Goal: Information Seeking & Learning: Learn about a topic

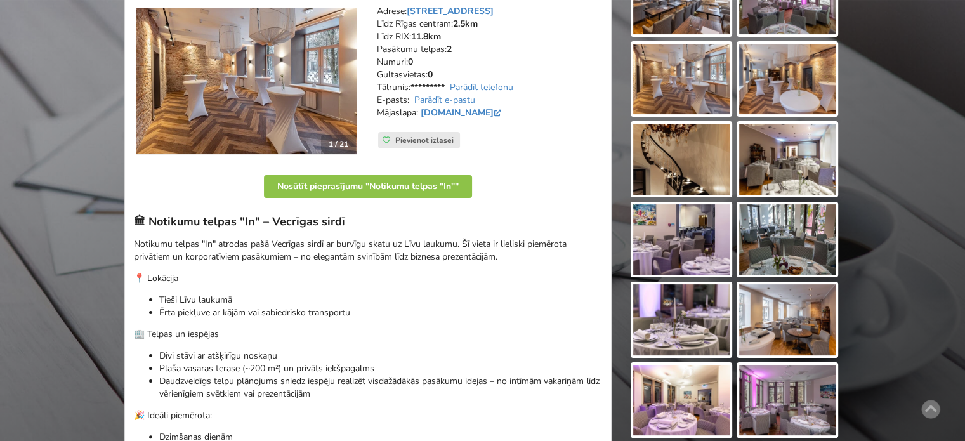
scroll to position [127, 0]
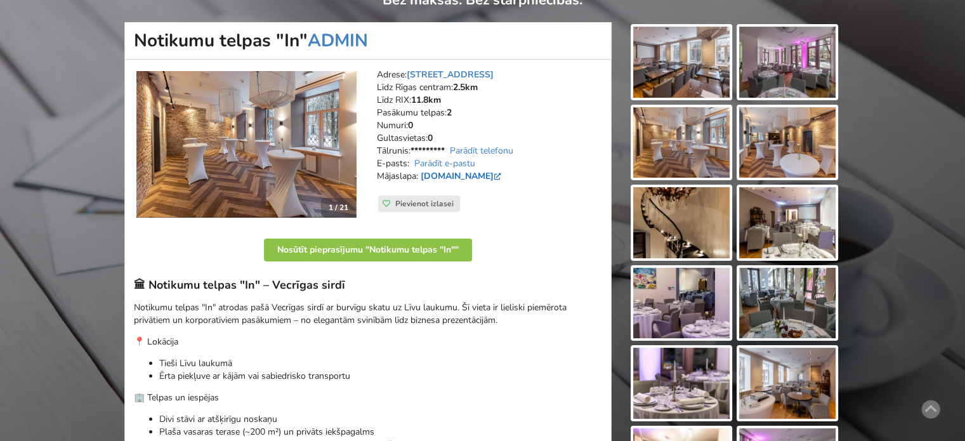
click at [475, 175] on link "[DOMAIN_NAME]" at bounding box center [462, 176] width 83 height 12
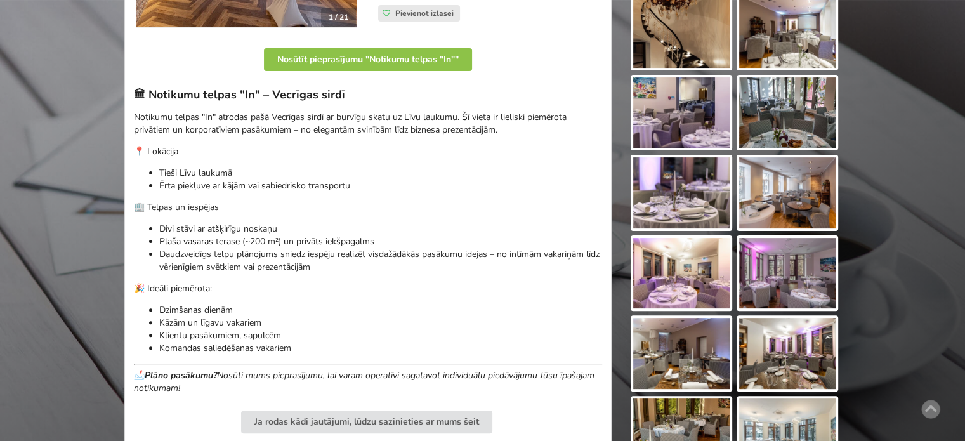
scroll to position [635, 0]
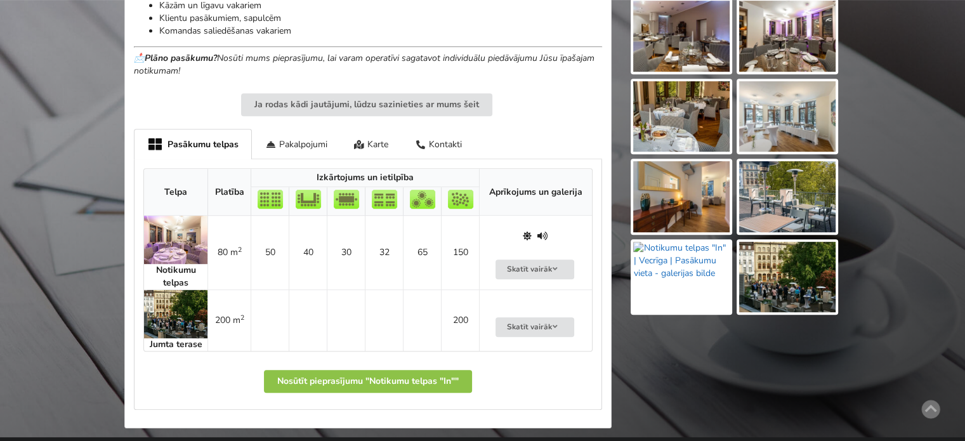
click at [690, 275] on img at bounding box center [681, 277] width 96 height 71
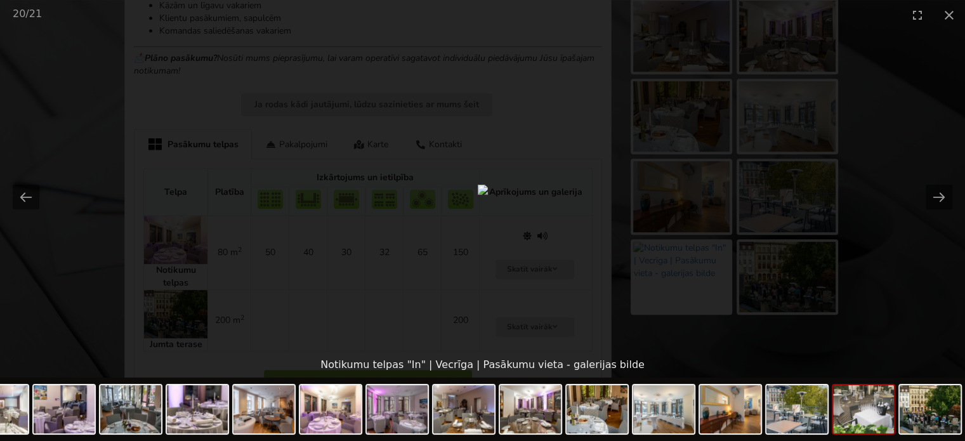
scroll to position [0, 0]
click at [902, 303] on picture at bounding box center [482, 191] width 965 height 322
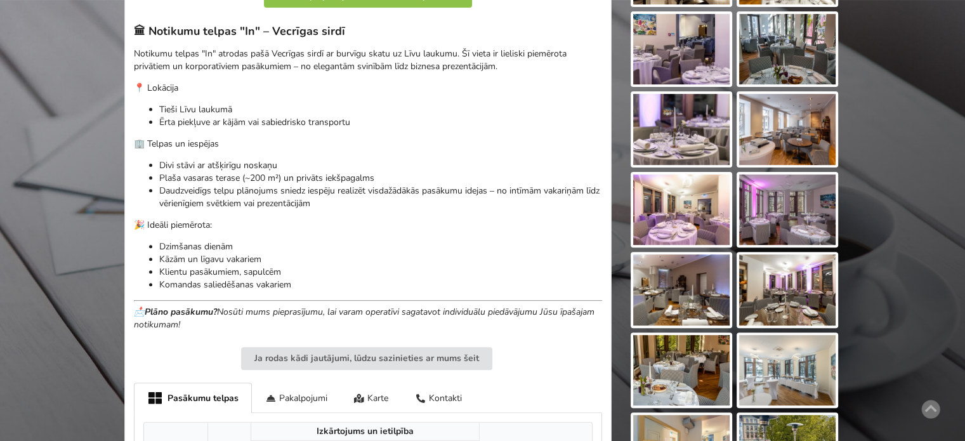
scroll to position [698, 0]
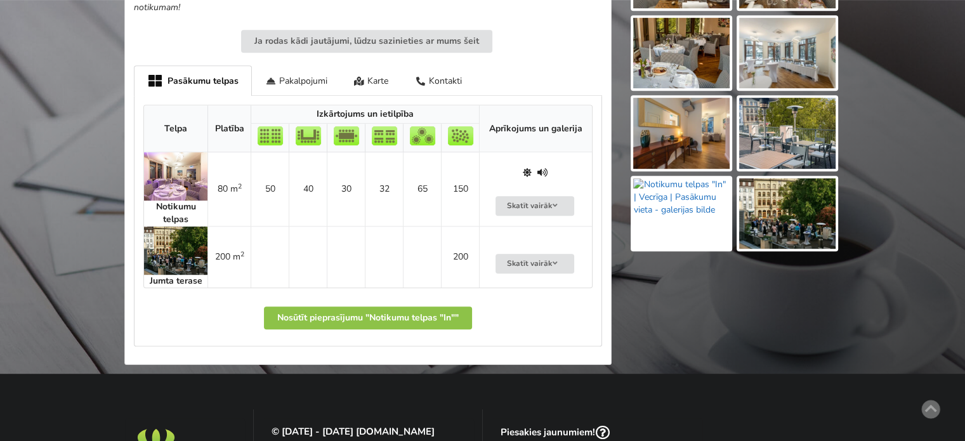
click at [711, 211] on img at bounding box center [681, 213] width 96 height 71
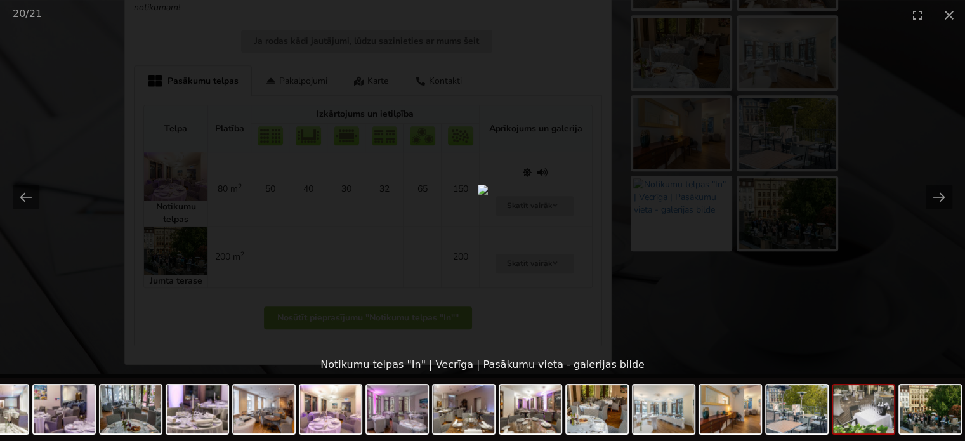
click at [848, 281] on picture at bounding box center [482, 191] width 965 height 322
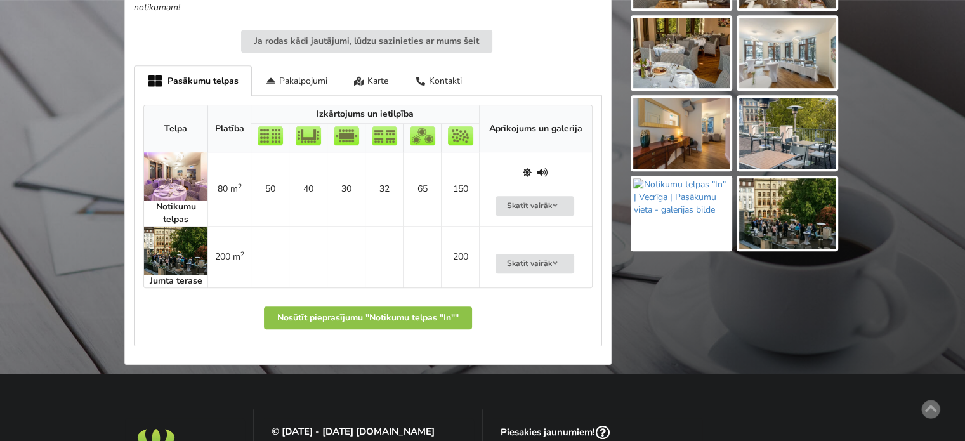
click at [184, 182] on img at bounding box center [175, 176] width 63 height 48
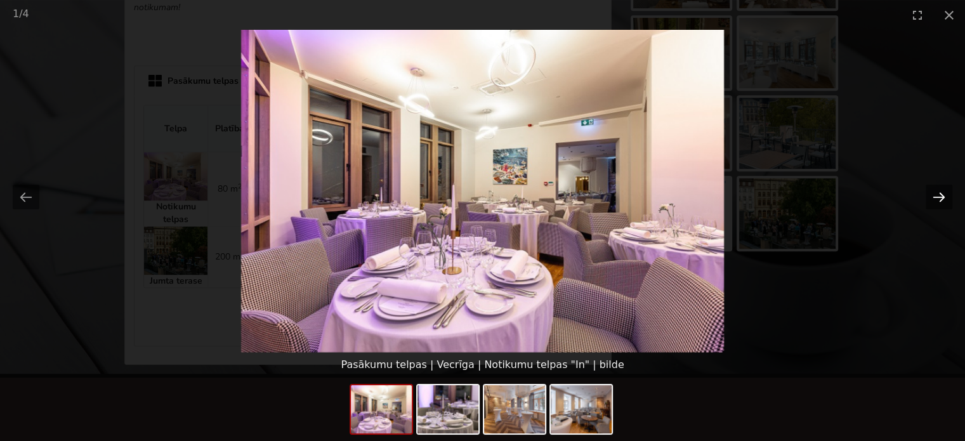
click at [928, 197] on button "Next slide" at bounding box center [939, 197] width 27 height 25
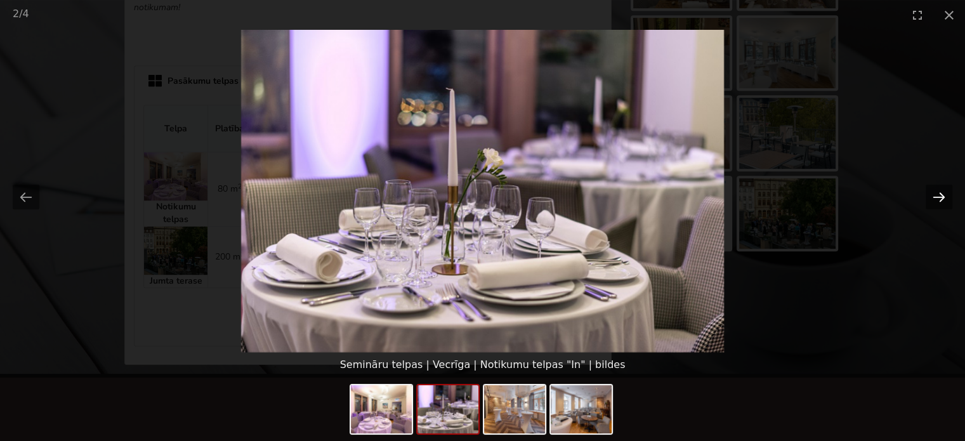
click at [927, 197] on button "Next slide" at bounding box center [939, 197] width 27 height 25
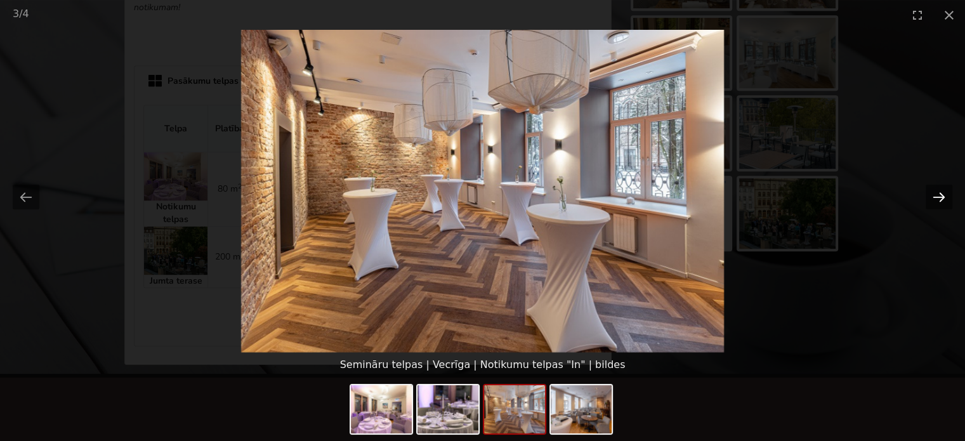
click at [927, 199] on button "Next slide" at bounding box center [939, 197] width 27 height 25
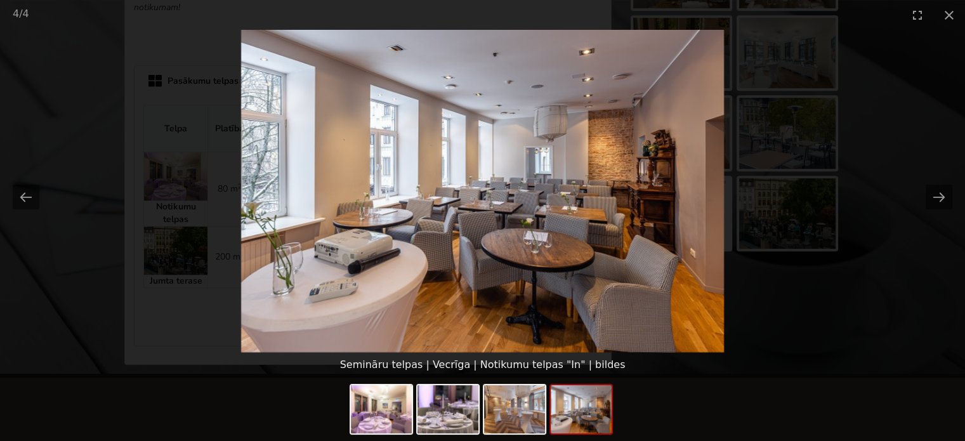
click at [888, 305] on picture at bounding box center [482, 191] width 965 height 322
click at [842, 229] on picture at bounding box center [482, 191] width 965 height 322
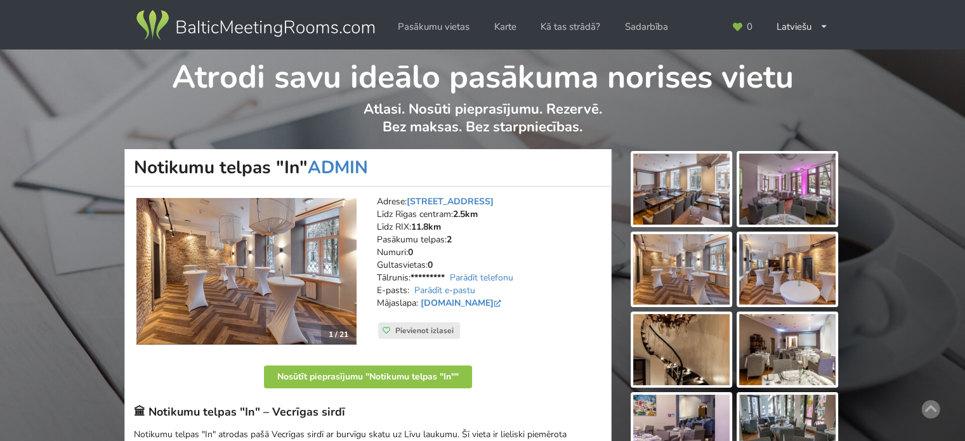
click at [691, 209] on img at bounding box center [681, 189] width 96 height 71
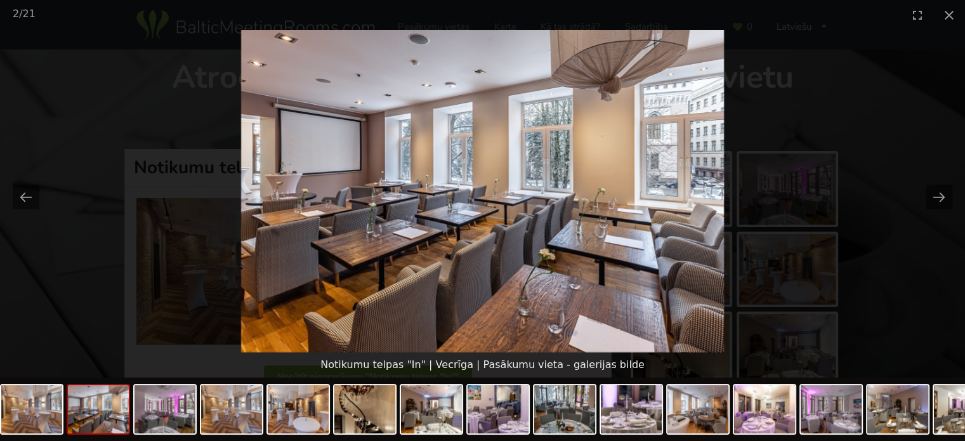
click at [939, 235] on picture at bounding box center [482, 191] width 965 height 322
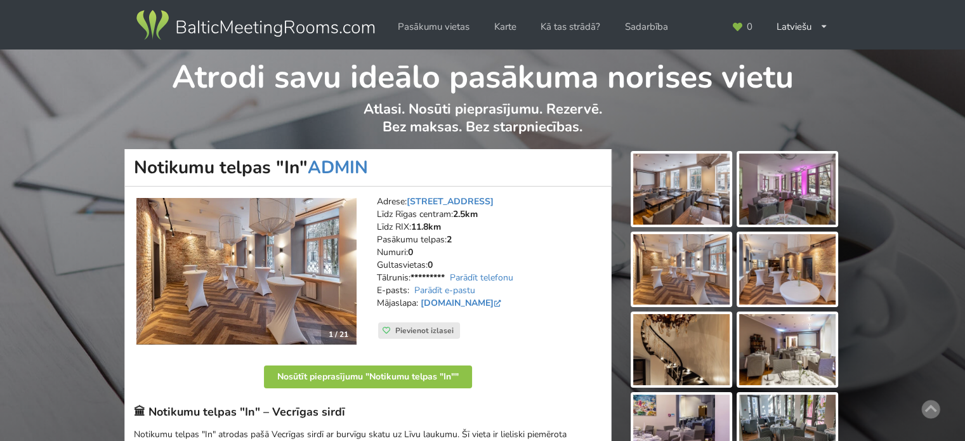
click at [702, 190] on img at bounding box center [681, 189] width 96 height 71
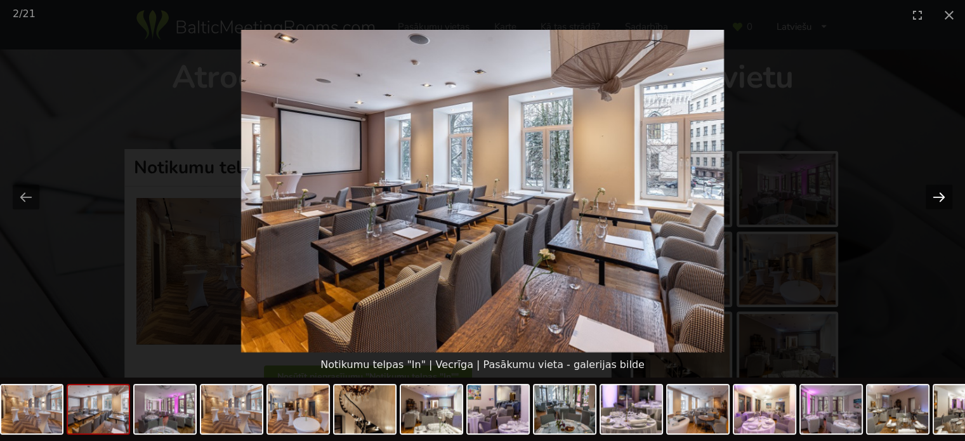
click at [940, 199] on button "Next slide" at bounding box center [939, 197] width 27 height 25
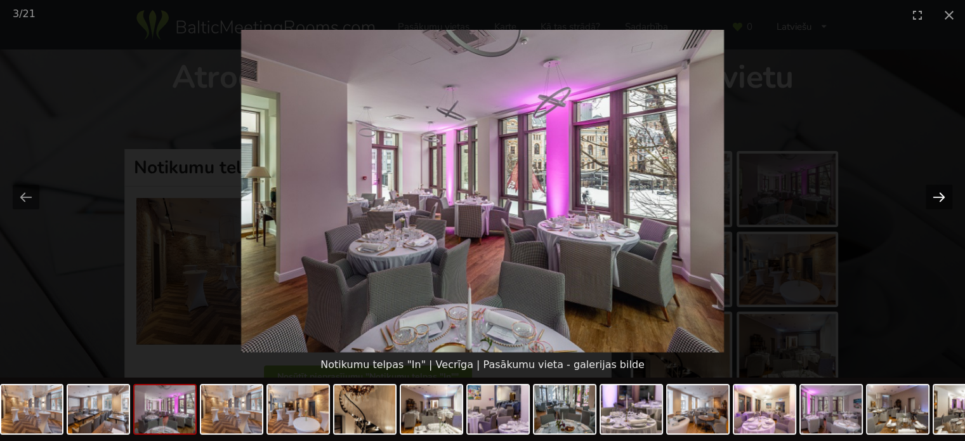
click at [940, 199] on button "Next slide" at bounding box center [939, 197] width 27 height 25
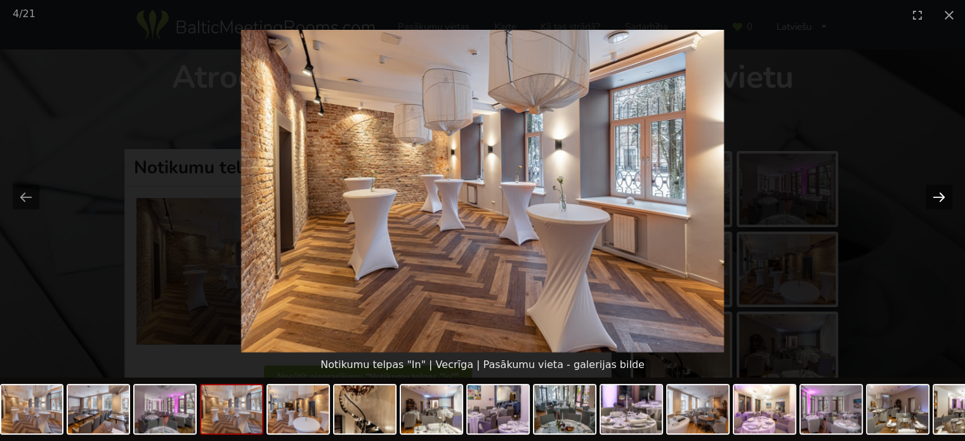
click at [940, 199] on button "Next slide" at bounding box center [939, 197] width 27 height 25
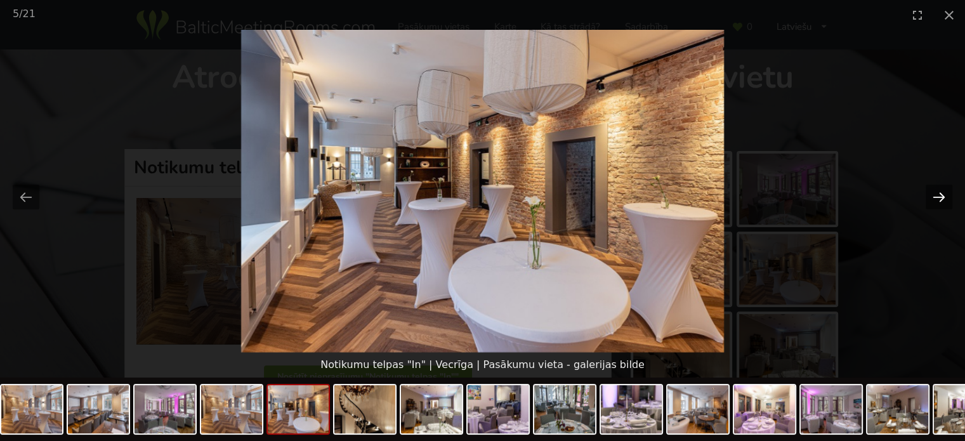
click at [940, 199] on button "Next slide" at bounding box center [939, 197] width 27 height 25
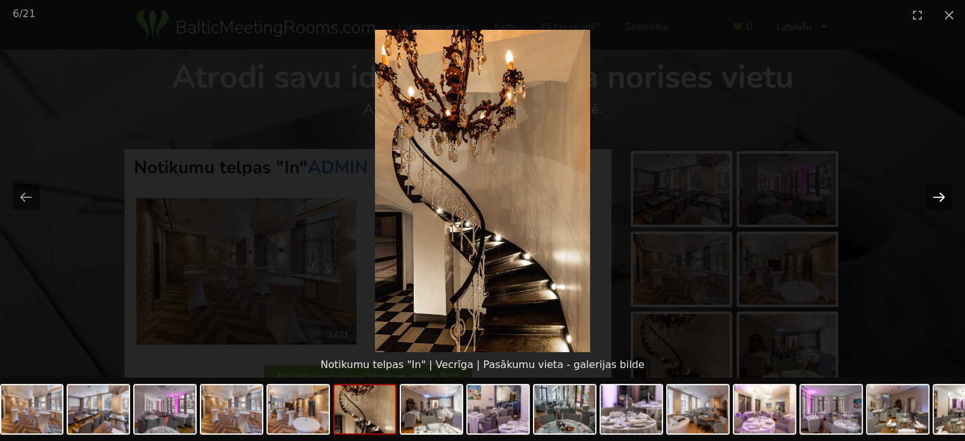
click at [940, 199] on button "Next slide" at bounding box center [939, 197] width 27 height 25
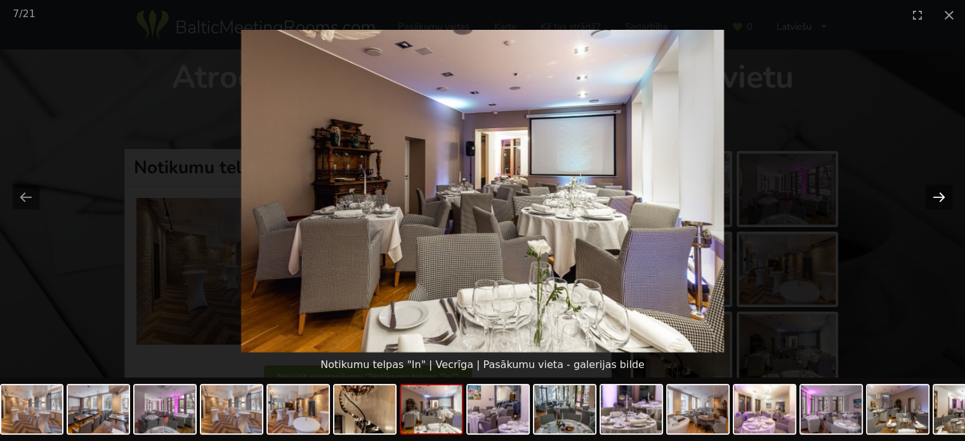
click at [940, 199] on button "Next slide" at bounding box center [939, 197] width 27 height 25
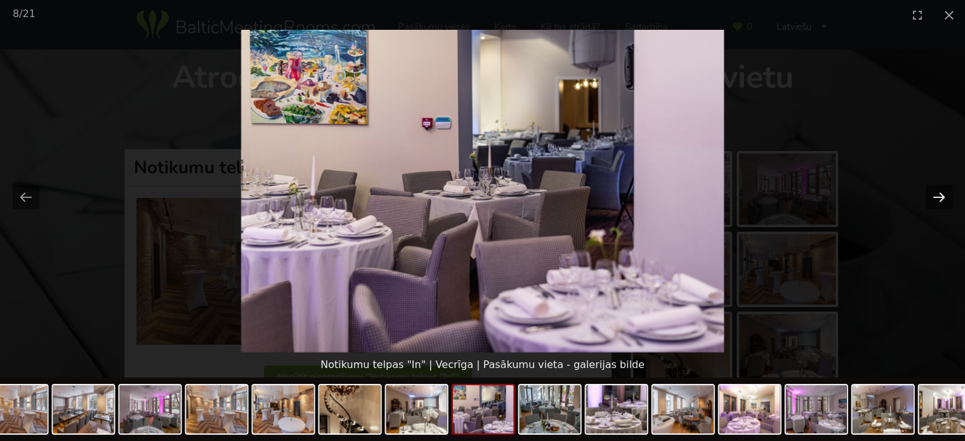
click at [940, 199] on button "Next slide" at bounding box center [939, 197] width 27 height 25
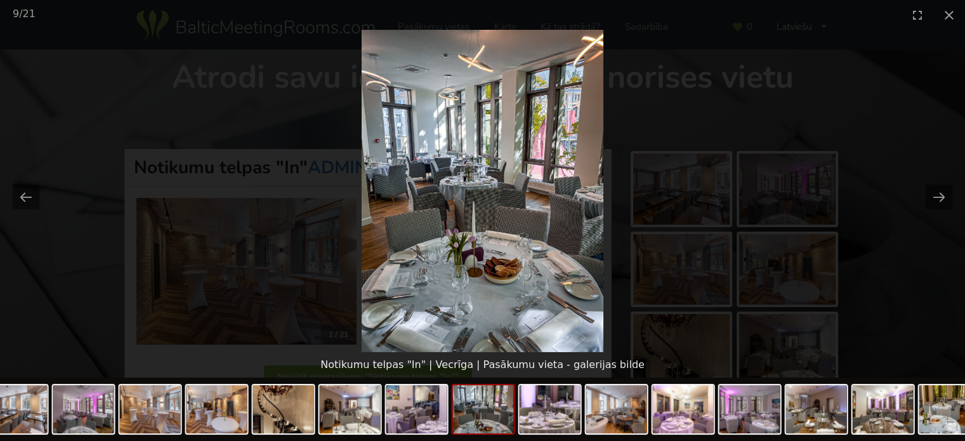
click at [881, 248] on picture at bounding box center [482, 191] width 965 height 322
click at [949, 19] on button "Close gallery" at bounding box center [950, 15] width 32 height 30
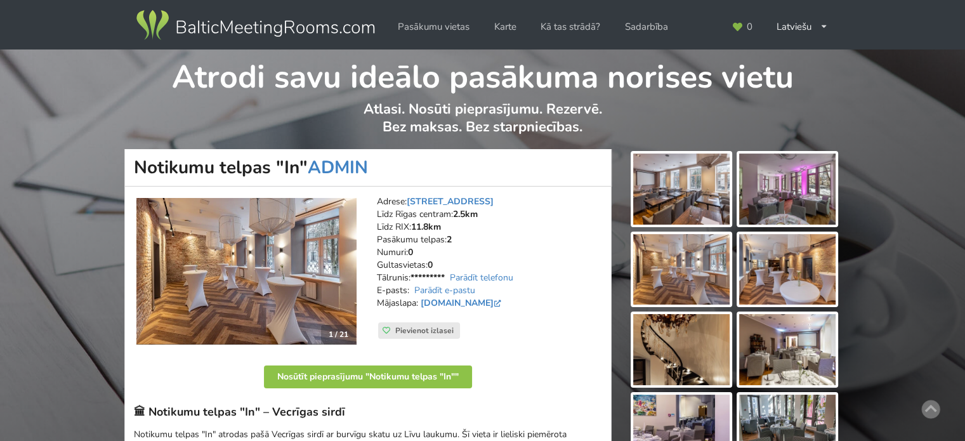
scroll to position [127, 0]
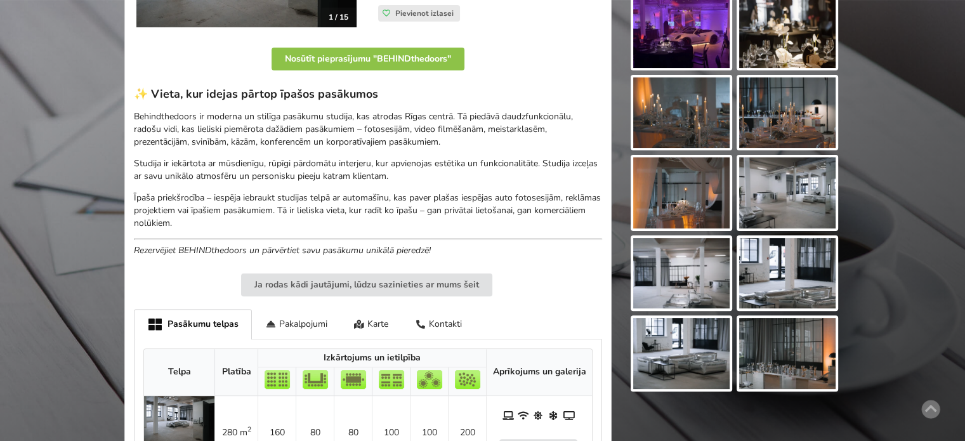
scroll to position [444, 0]
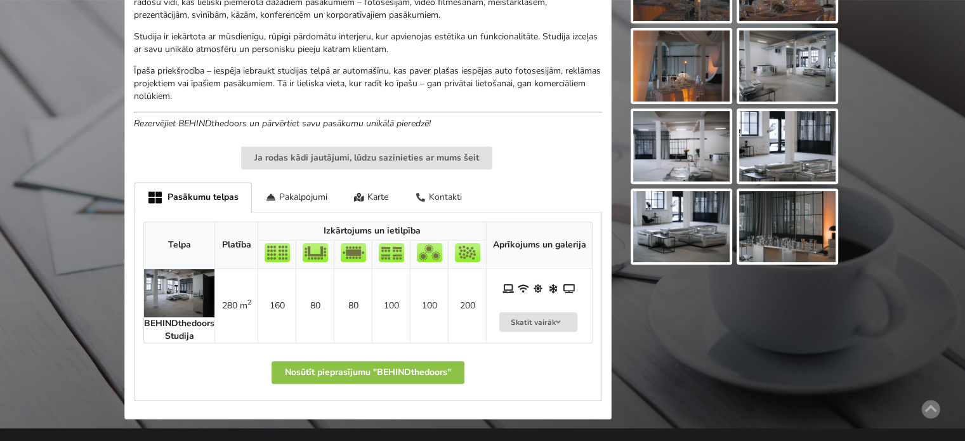
click at [447, 197] on div "Kontakti" at bounding box center [439, 197] width 74 height 30
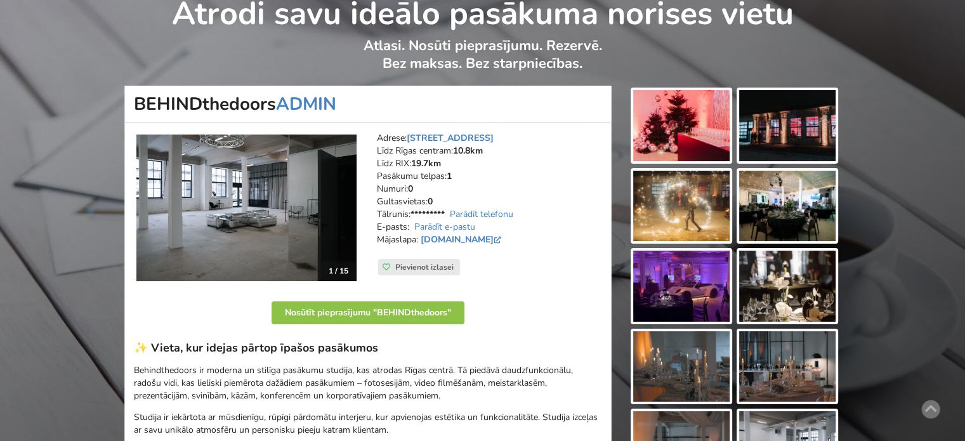
scroll to position [0, 0]
